Goal: Task Accomplishment & Management: Complete application form

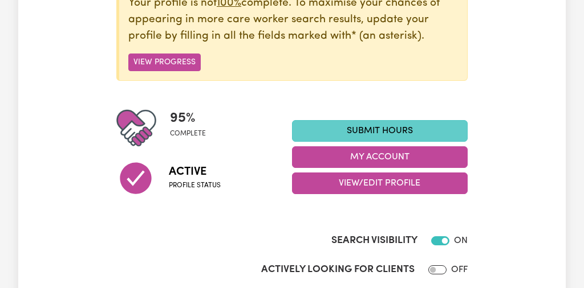
scroll to position [182, 0]
click at [398, 134] on link "Submit Hours" at bounding box center [380, 131] width 176 height 22
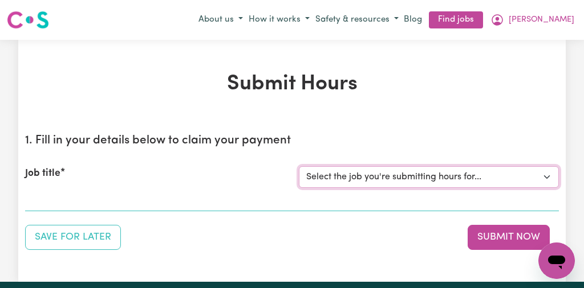
click at [546, 176] on select "Select the job you're submitting hours for... [[PERSON_NAME]] [DEMOGRAPHIC_DATA…" at bounding box center [429, 177] width 260 height 22
select select "13254"
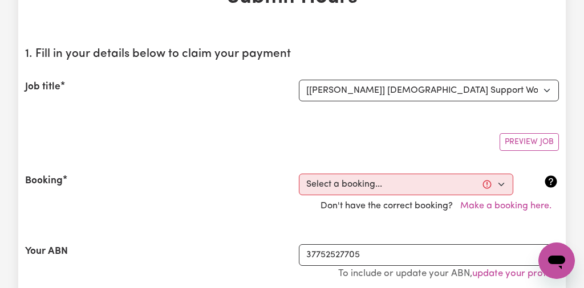
scroll to position [91, 0]
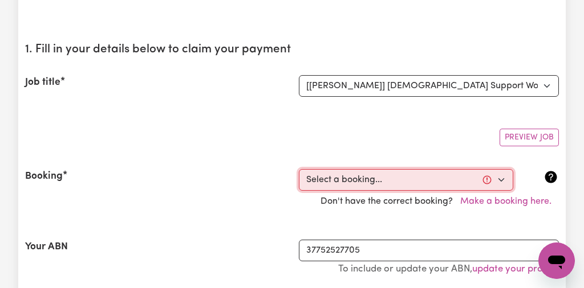
click at [503, 179] on select "Select a booking... [DATE] 10:00am to 01:00pm (RECURRING) [DATE] 10:00am to 01:…" at bounding box center [406, 180] width 214 height 22
select select "353913"
type input "[DATE]"
type input "3"
type input "10"
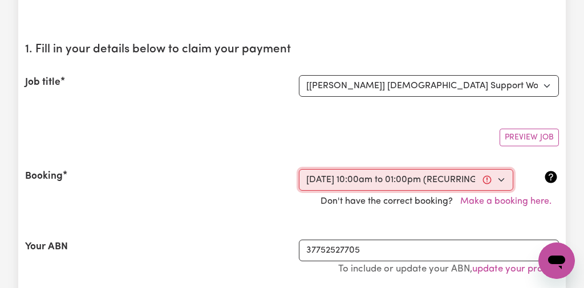
type input "2025"
type input "10:00"
type input "10"
type input "0"
select select "am"
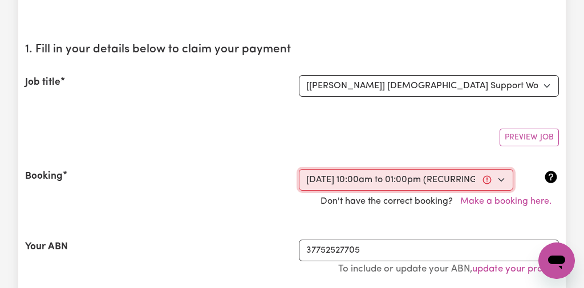
type input "13:00"
type input "1"
type input "0"
select select "pm"
select select "44-Weekday"
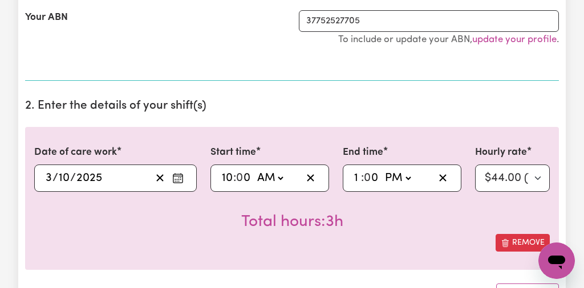
scroll to position [328, 0]
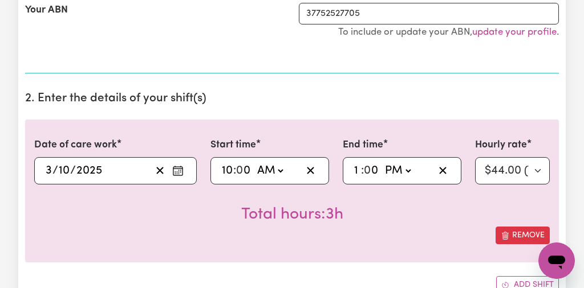
click at [231, 169] on input "10" at bounding box center [227, 170] width 12 height 17
type input "01:00"
type input "1"
type input "11:00"
type input "11"
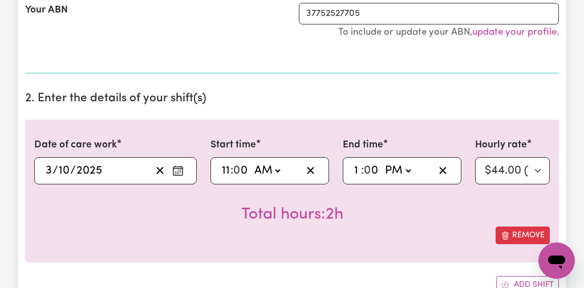
click at [359, 170] on input "1" at bounding box center [356, 170] width 7 height 17
type input "14:00"
type input "2"
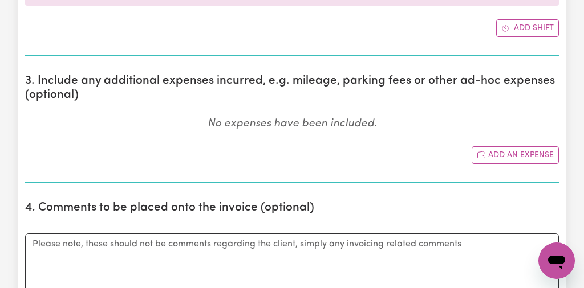
scroll to position [584, 0]
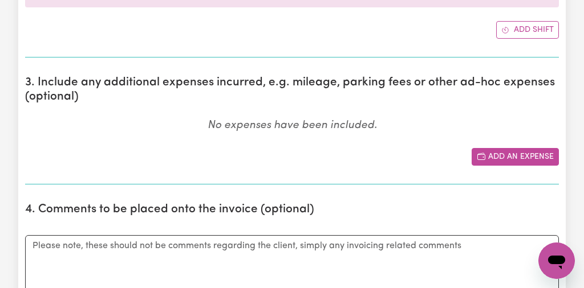
click at [515, 152] on button "Add an expense" at bounding box center [514, 157] width 87 height 18
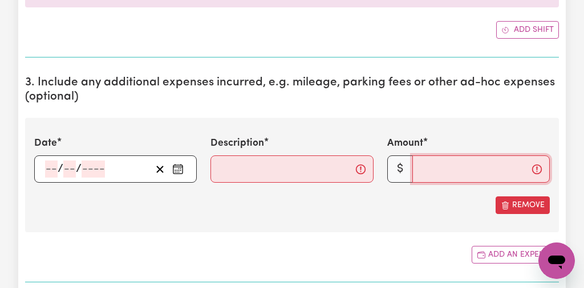
click at [428, 168] on input "Amount" at bounding box center [480, 169] width 137 height 27
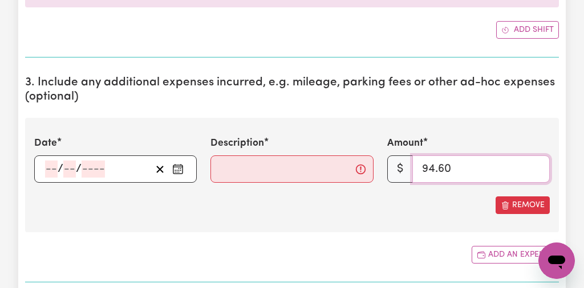
type input "94.60"
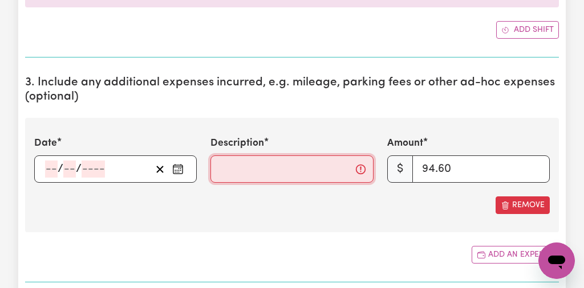
click at [261, 176] on input "Description" at bounding box center [291, 169] width 162 height 27
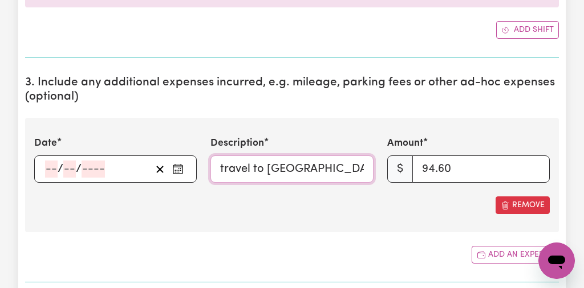
type input "travel to [GEOGRAPHIC_DATA]"
click at [181, 165] on icon "Enter the date of expense" at bounding box center [178, 165] width 6 height 1
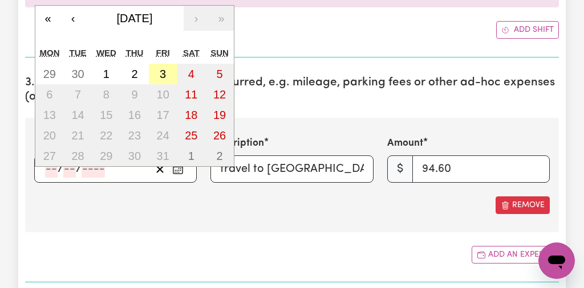
click at [162, 74] on abbr "3" at bounding box center [163, 74] width 6 height 13
type input "[DATE]"
type input "3"
type input "10"
type input "2025"
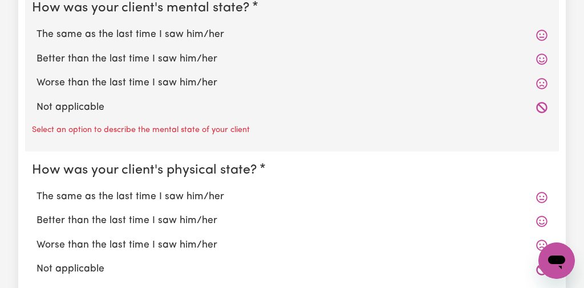
scroll to position [1076, 0]
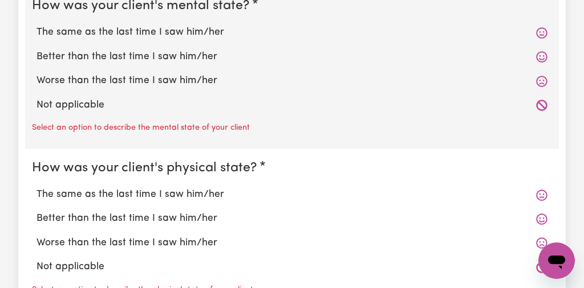
click at [207, 36] on label "The same as the last time I saw him/her" at bounding box center [291, 32] width 511 height 15
click at [36, 25] on input "The same as the last time I saw him/her" at bounding box center [36, 25] width 1 height 1
radio input "true"
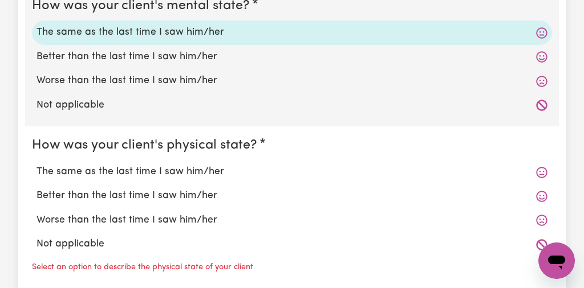
click at [202, 165] on label "The same as the last time I saw him/her" at bounding box center [291, 172] width 511 height 15
click at [36, 165] on input "The same as the last time I saw him/her" at bounding box center [36, 164] width 1 height 1
radio input "true"
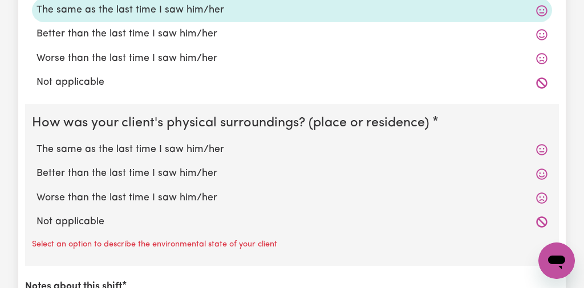
scroll to position [1240, 0]
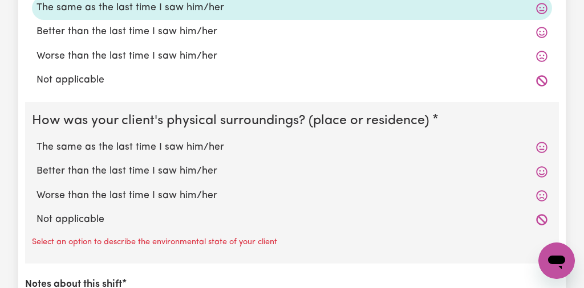
click at [128, 144] on label "The same as the last time I saw him/her" at bounding box center [291, 147] width 511 height 15
click at [36, 140] on input "The same as the last time I saw him/her" at bounding box center [36, 140] width 1 height 1
radio input "true"
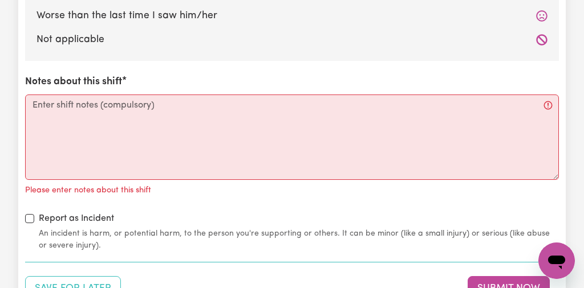
scroll to position [1423, 0]
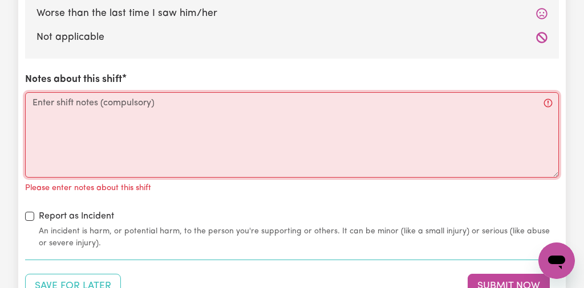
click at [88, 116] on textarea "Notes about this shift" at bounding box center [292, 135] width 534 height 86
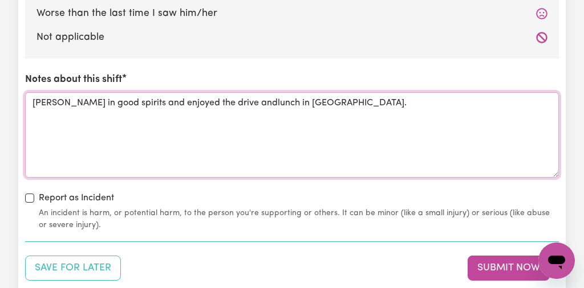
click at [215, 101] on textarea "[PERSON_NAME] in good spirits and enjoyed the drive andlunch in [GEOGRAPHIC_DAT…" at bounding box center [292, 135] width 534 height 86
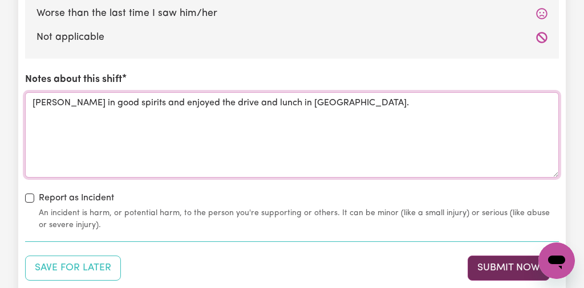
type textarea "[PERSON_NAME] in good spirits and enjoyed the drive and lunch in [GEOGRAPHIC_DA…"
click at [521, 270] on button "Submit Now" at bounding box center [508, 268] width 82 height 25
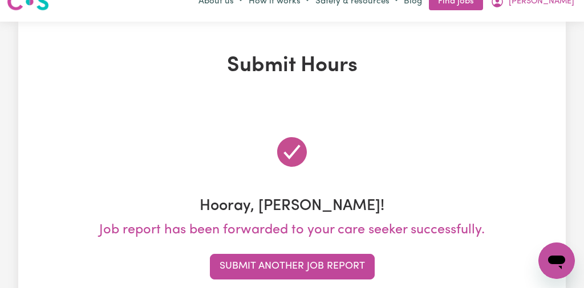
scroll to position [0, 0]
